Goal: Check status: Check status

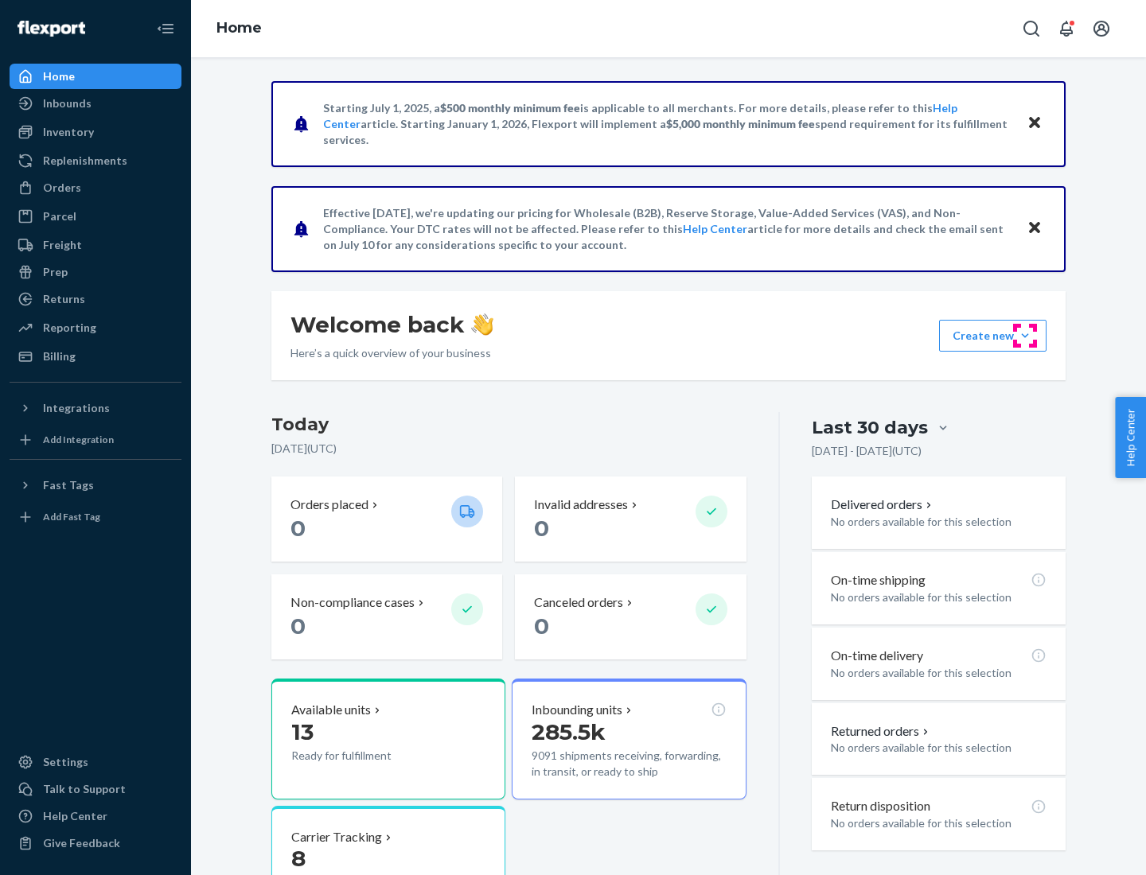
click at [1025, 336] on button "Create new Create new inbound Create new order Create new product" at bounding box center [992, 336] width 107 height 32
click at [54, 272] on div "Prep" at bounding box center [55, 272] width 25 height 16
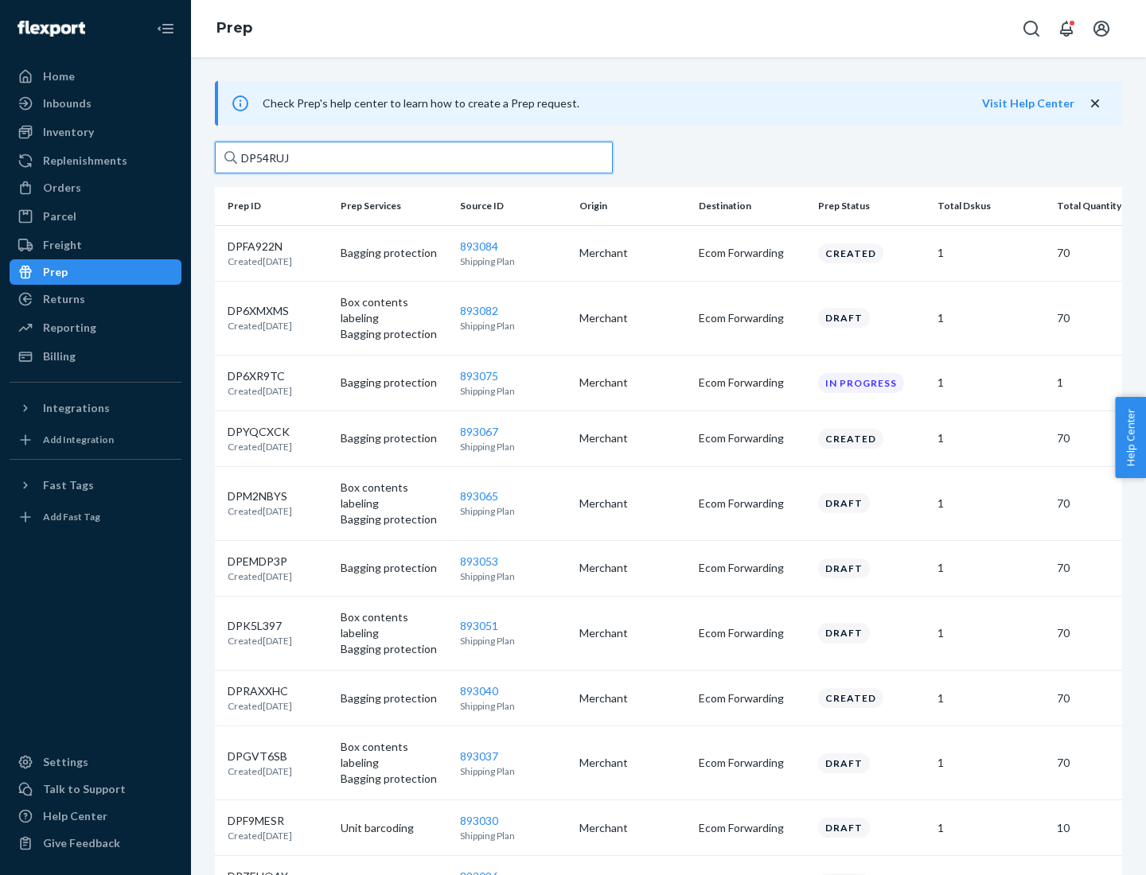
type input "DP54RUJL"
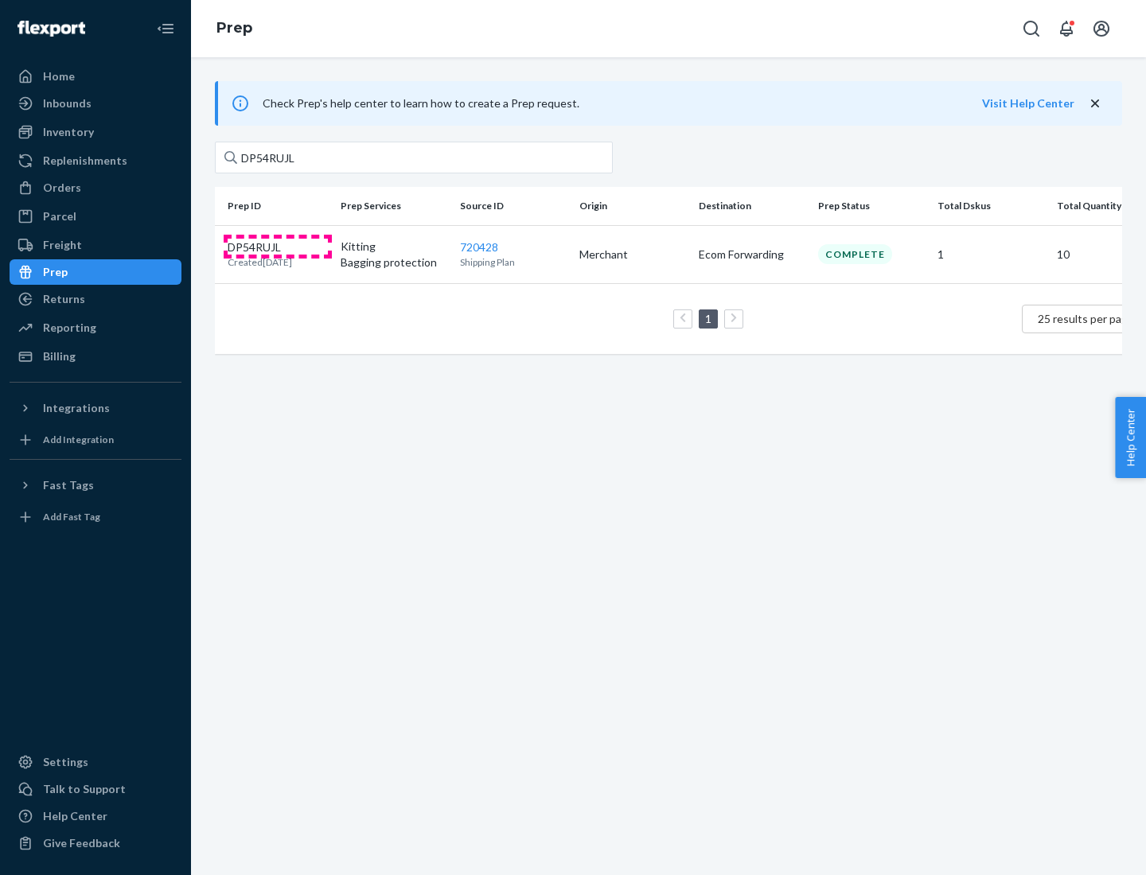
click at [278, 246] on p "DP54RUJL" at bounding box center [260, 248] width 64 height 16
